Goal: Find specific page/section: Find specific page/section

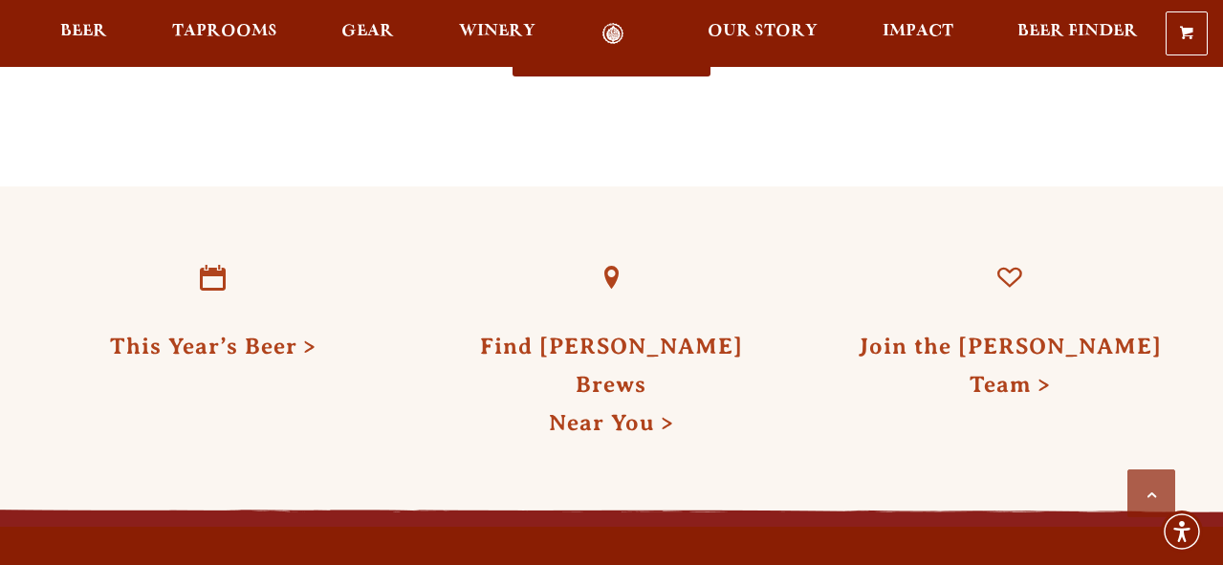
scroll to position [3884, 0]
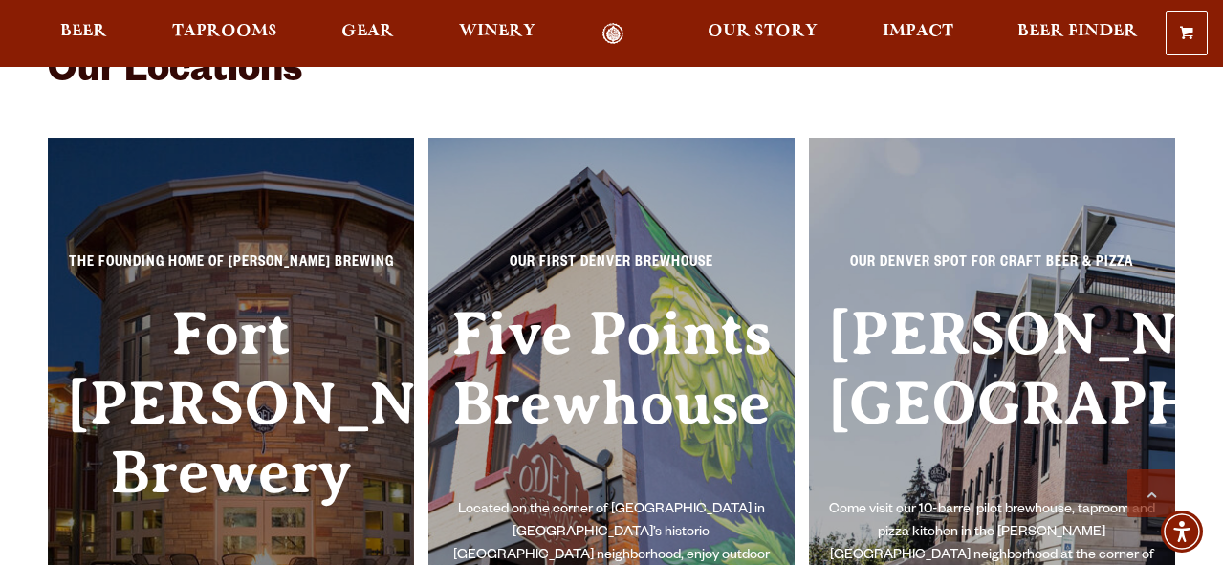
click at [296, 326] on h3 "Fort [PERSON_NAME] Brewery" at bounding box center [231, 433] width 328 height 269
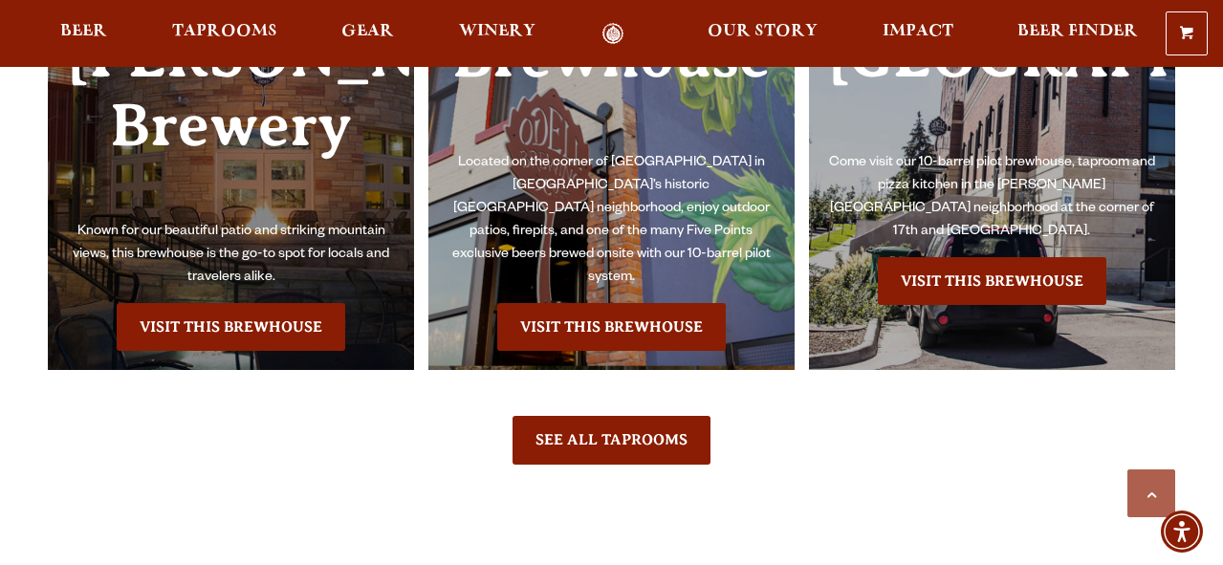
scroll to position [4267, 0]
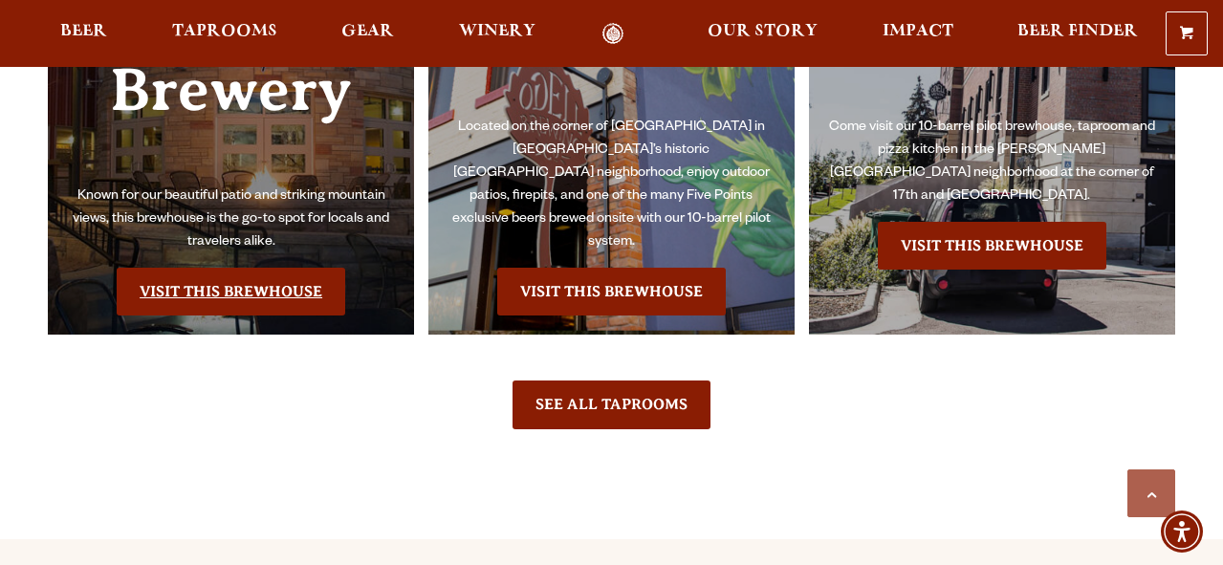
click at [220, 289] on link "Visit this Brewhouse" at bounding box center [231, 292] width 229 height 48
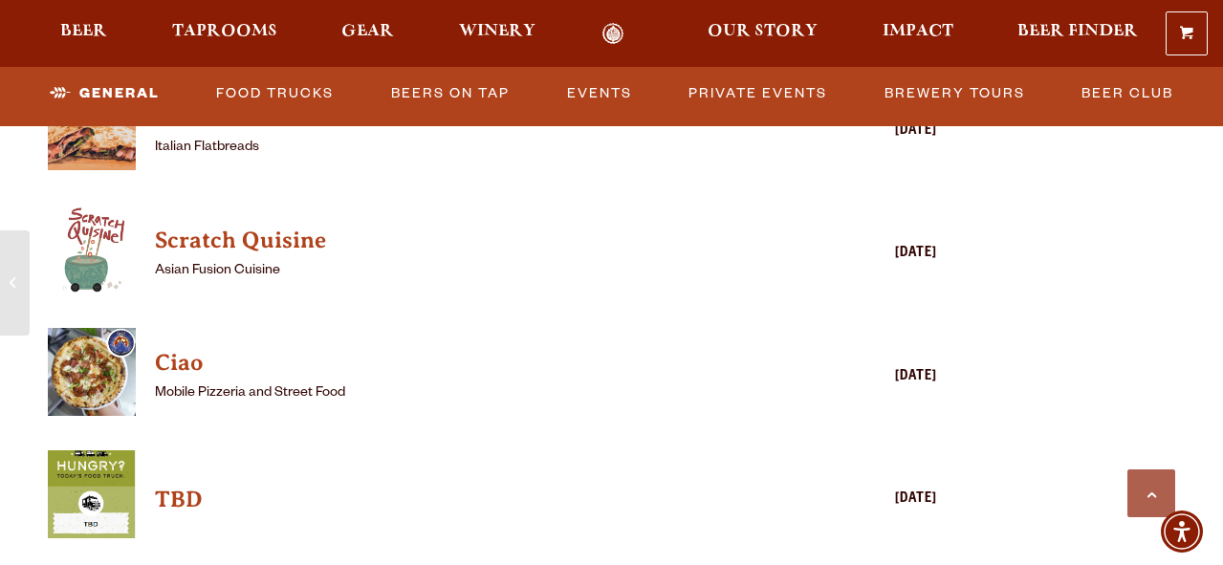
scroll to position [4558, 0]
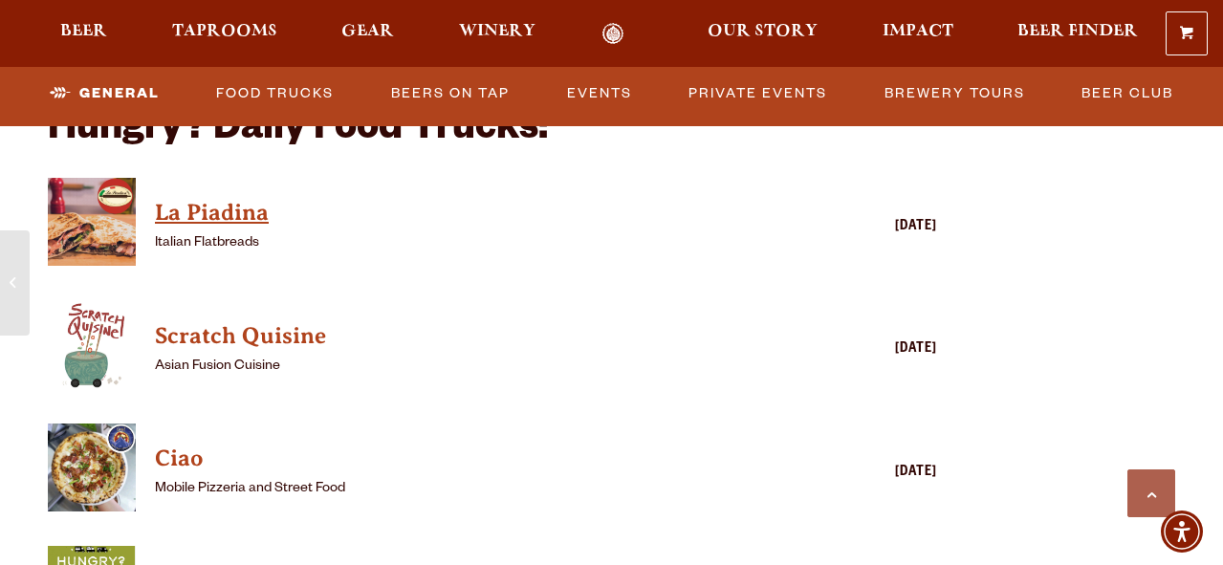
click at [193, 211] on h4 "La Piadina" at bounding box center [465, 213] width 620 height 31
